Goal: Find specific page/section: Find specific page/section

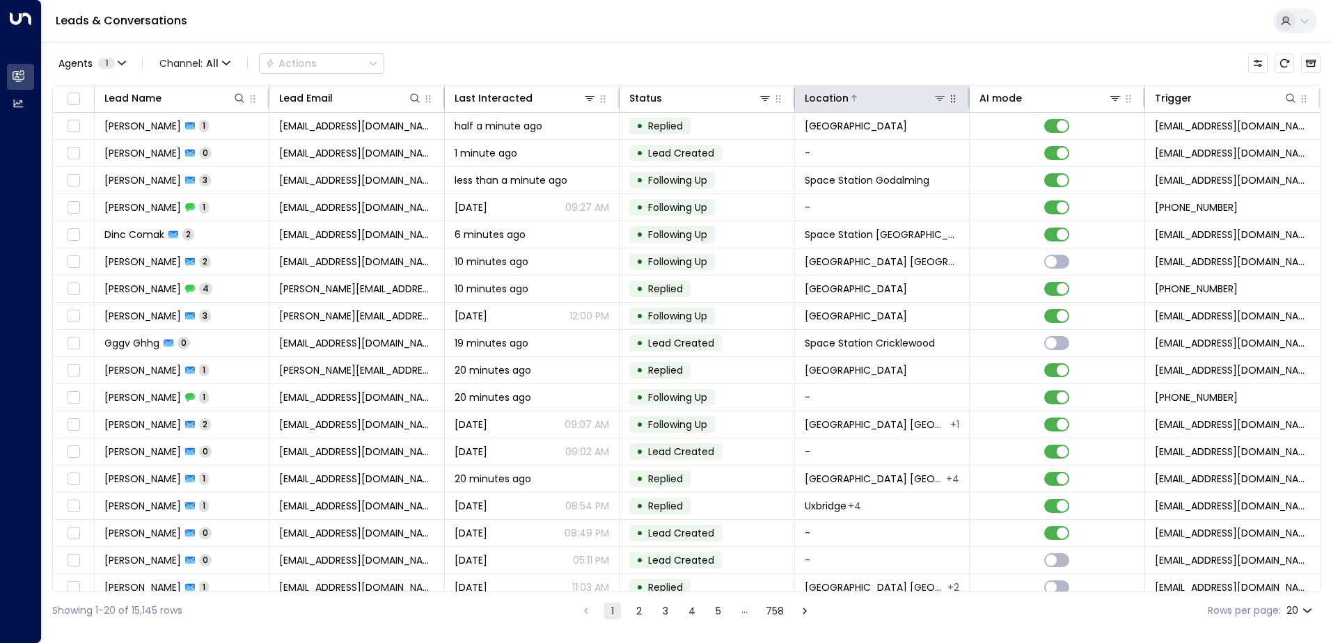
click at [934, 100] on icon at bounding box center [939, 98] width 11 height 11
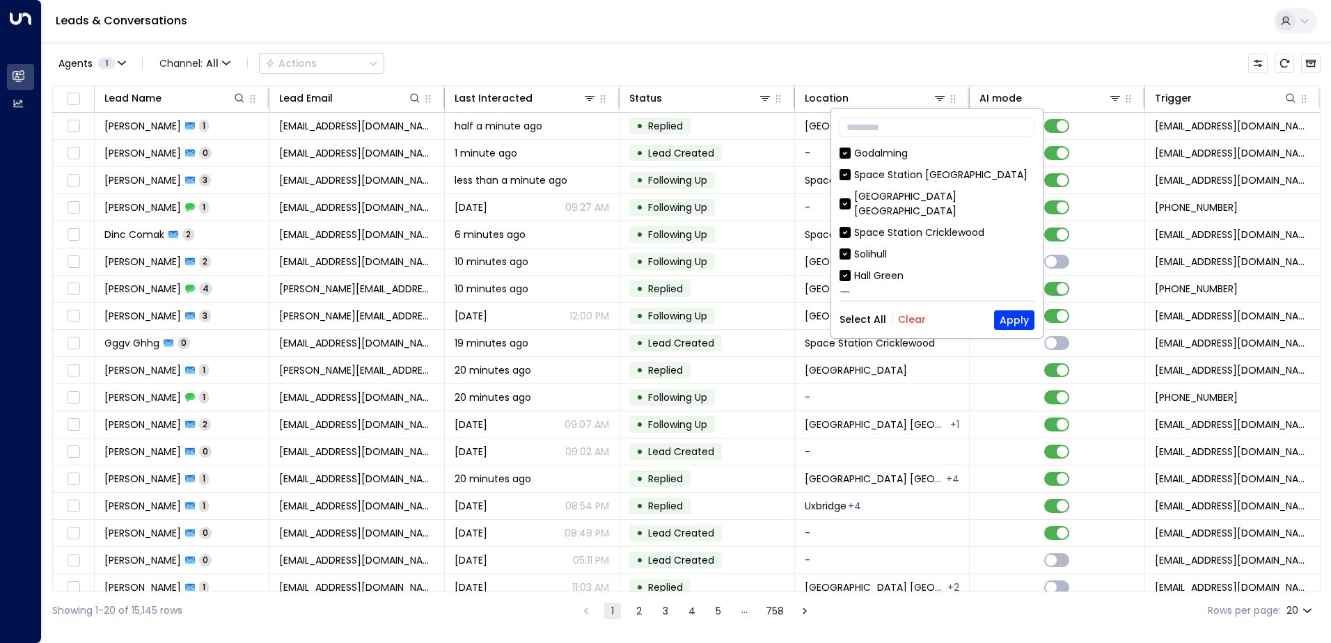
click at [902, 315] on button "Clear" at bounding box center [912, 319] width 28 height 11
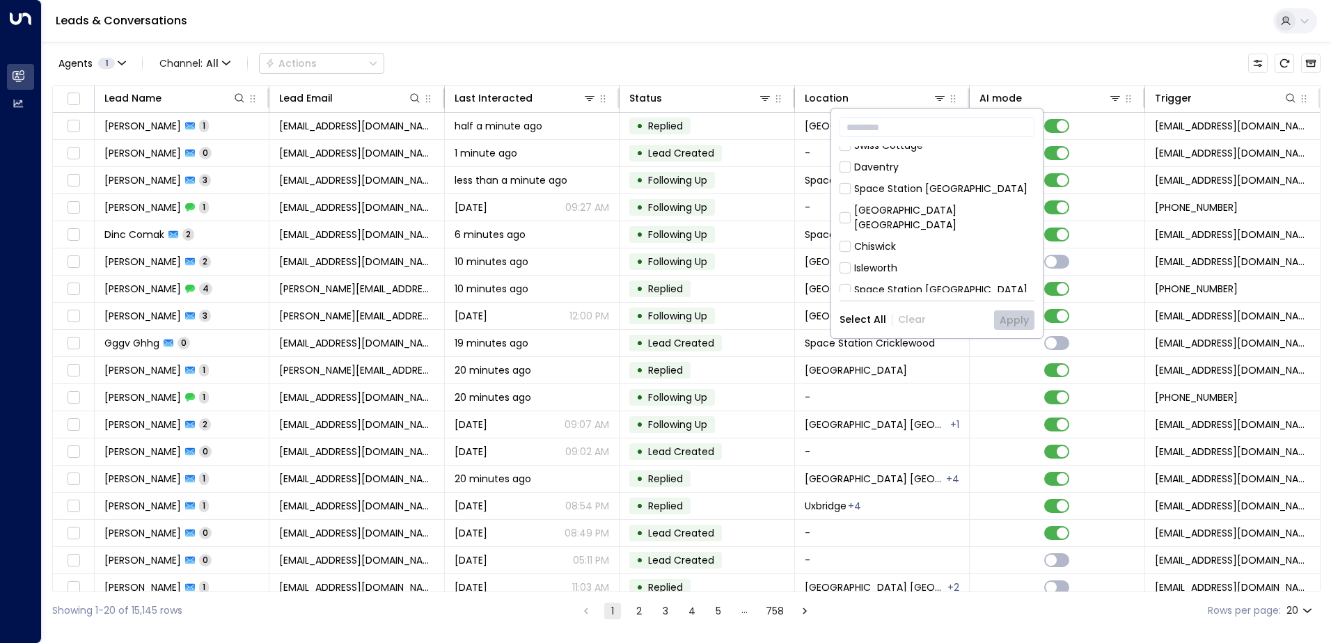
scroll to position [418, 0]
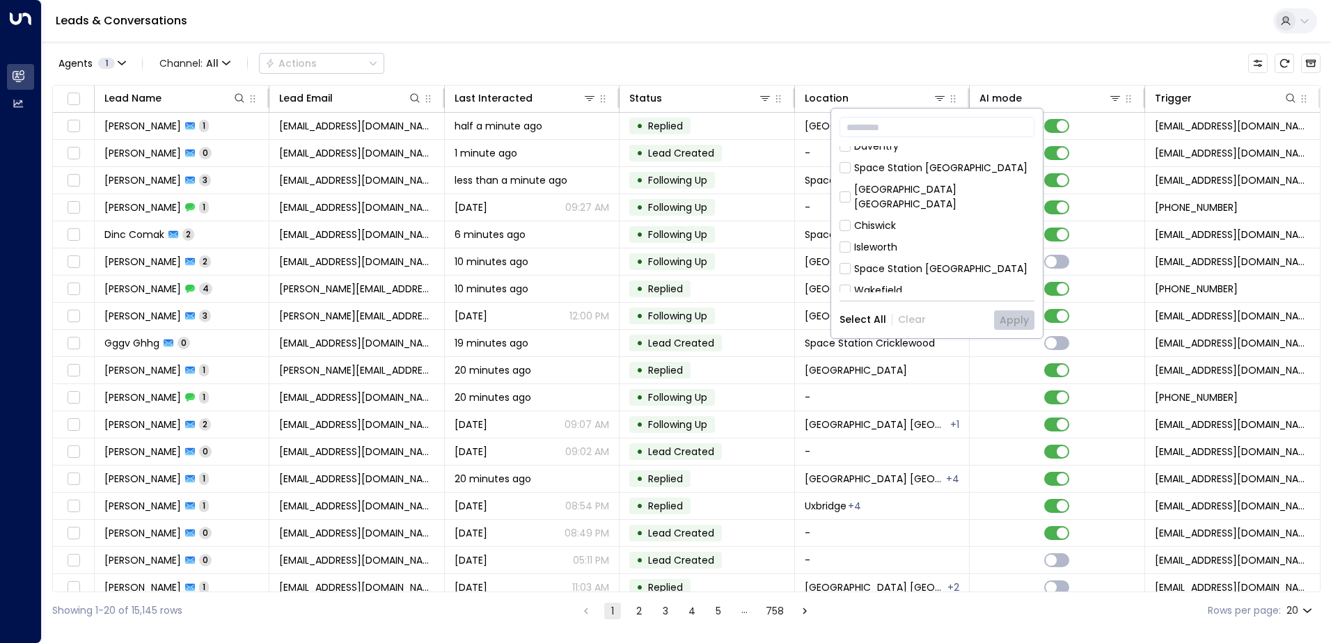
click at [888, 262] on div "Space Station [GEOGRAPHIC_DATA]" at bounding box center [940, 269] width 173 height 15
click at [1030, 320] on button "Apply" at bounding box center [1014, 319] width 40 height 19
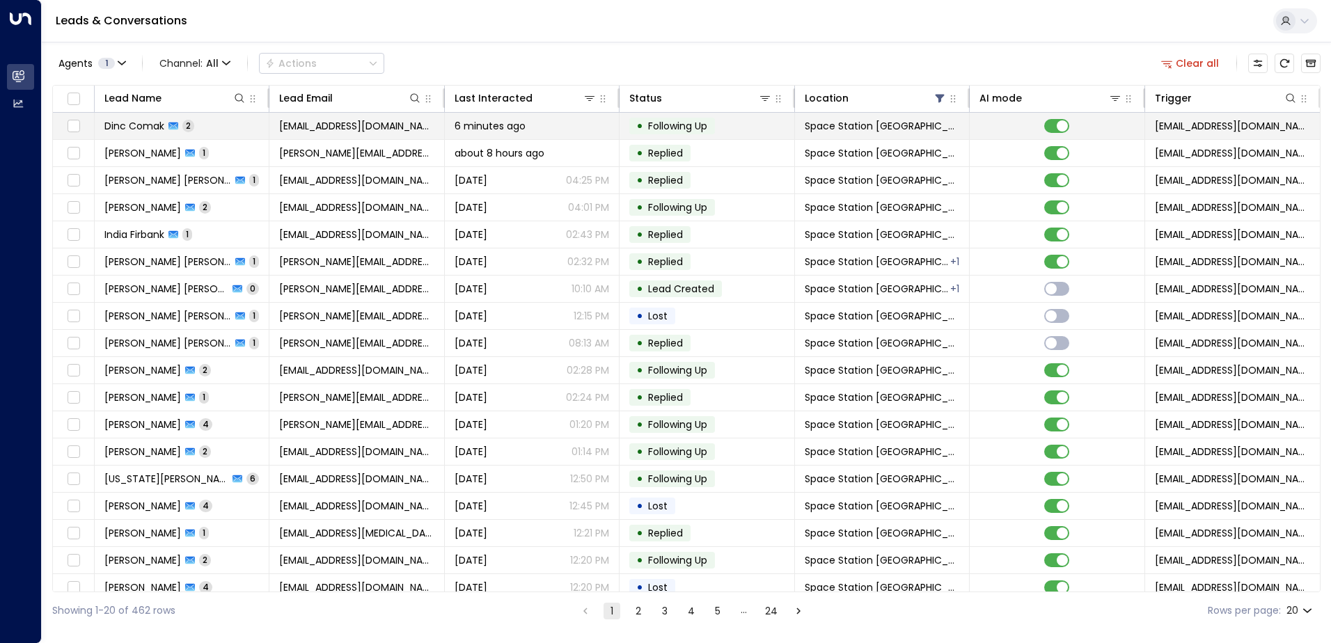
click at [148, 132] on span "Dinc Comak" at bounding box center [134, 126] width 60 height 14
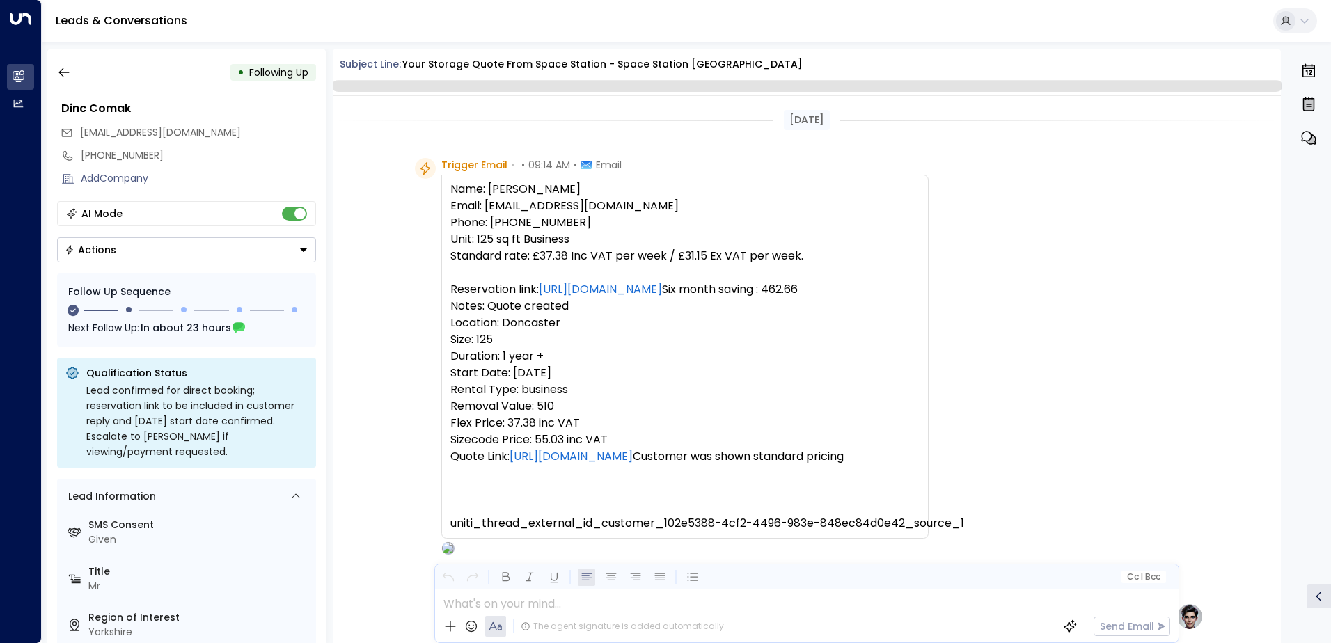
scroll to position [1013, 0]
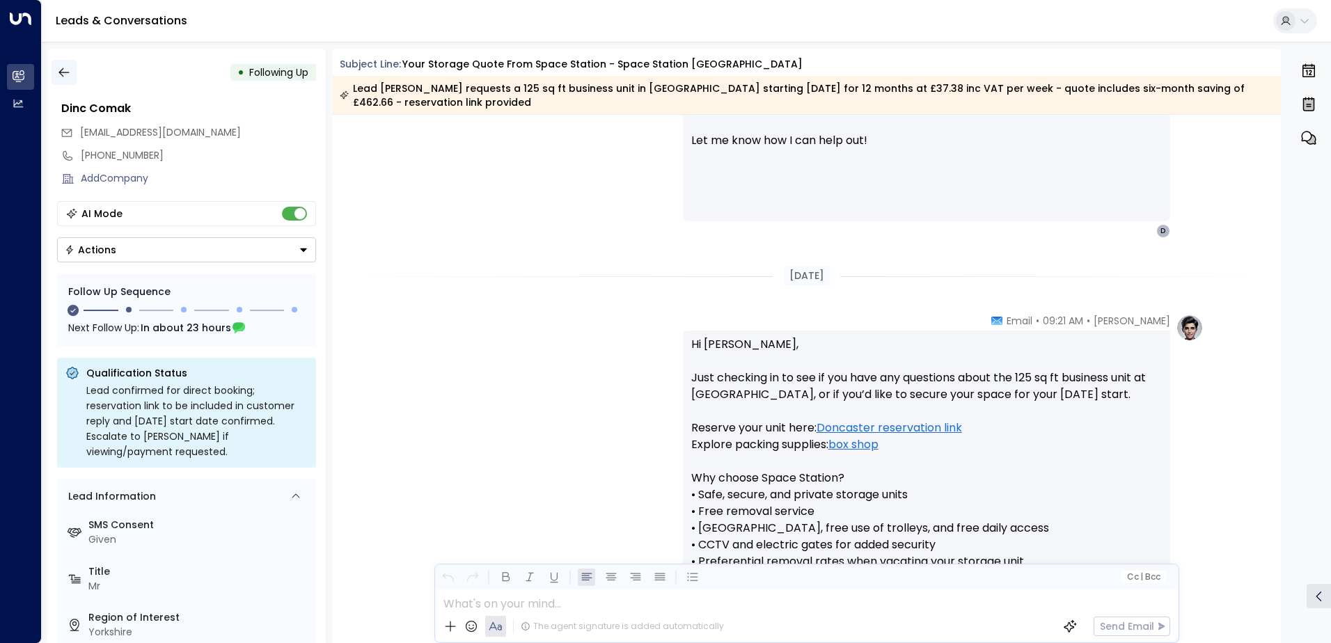
click at [60, 73] on icon "button" at bounding box center [63, 72] width 10 height 9
